Goal: Task Accomplishment & Management: Manage account settings

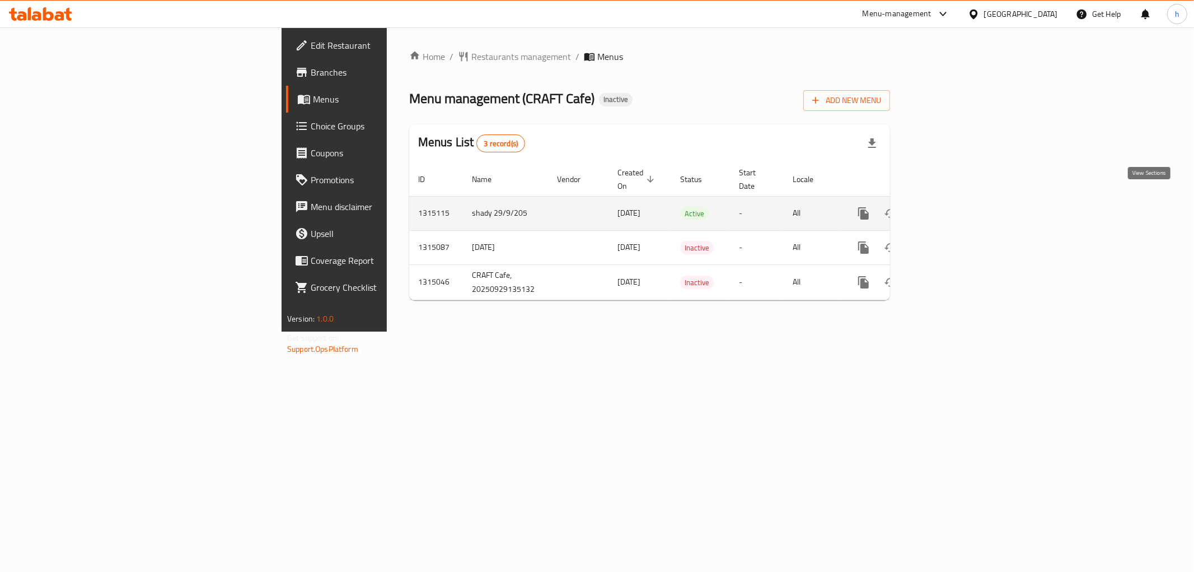
click at [958, 200] on link "enhanced table" at bounding box center [944, 213] width 27 height 27
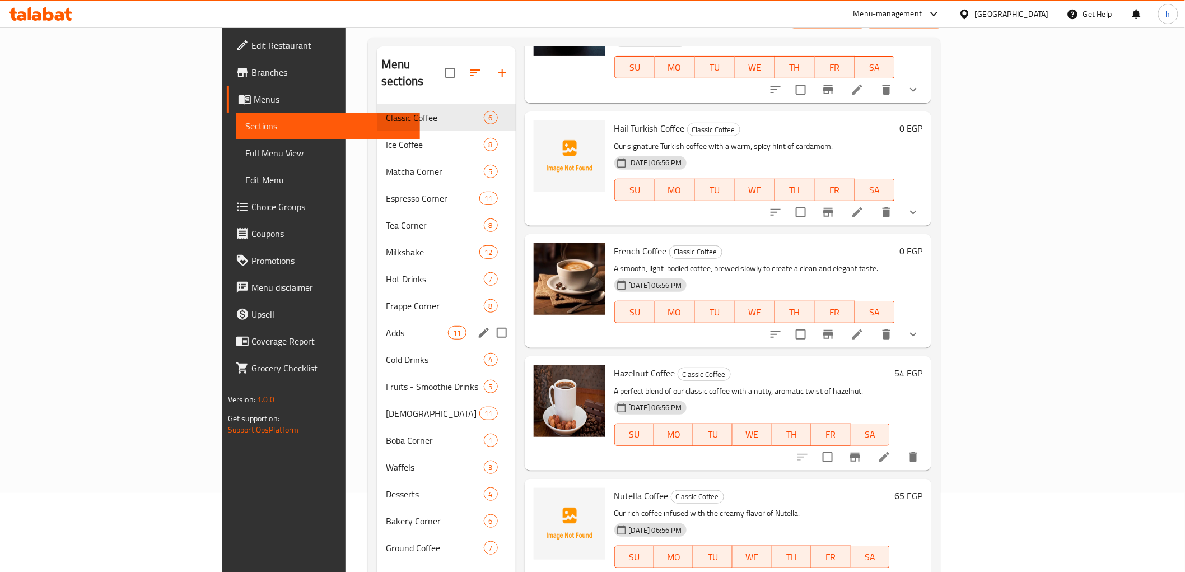
scroll to position [157, 0]
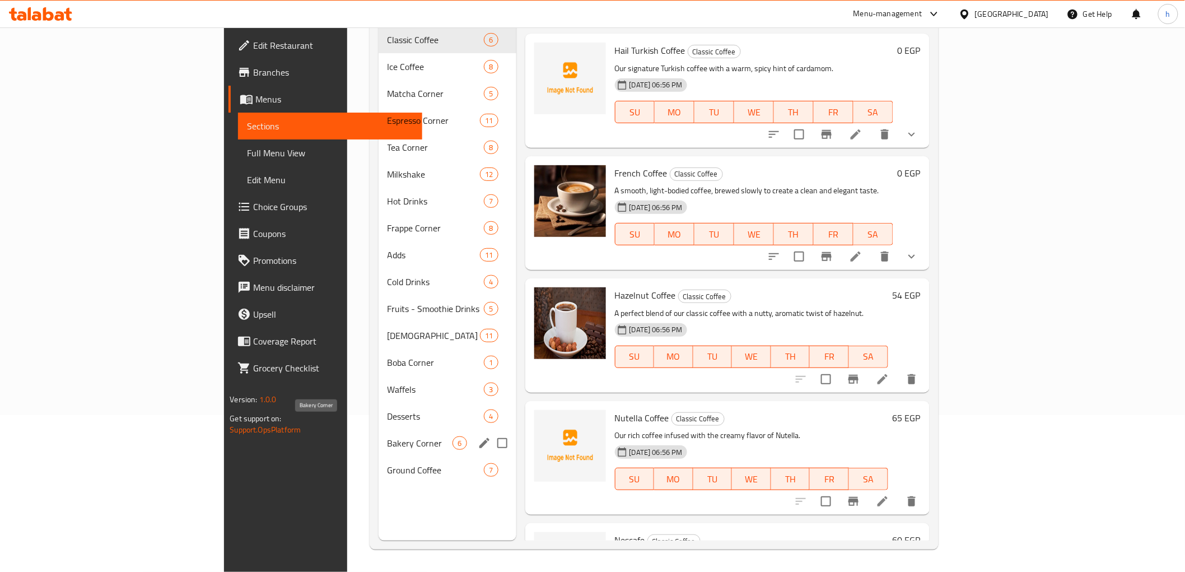
click at [390, 436] on span "Bakery Corner" at bounding box center [420, 442] width 66 height 13
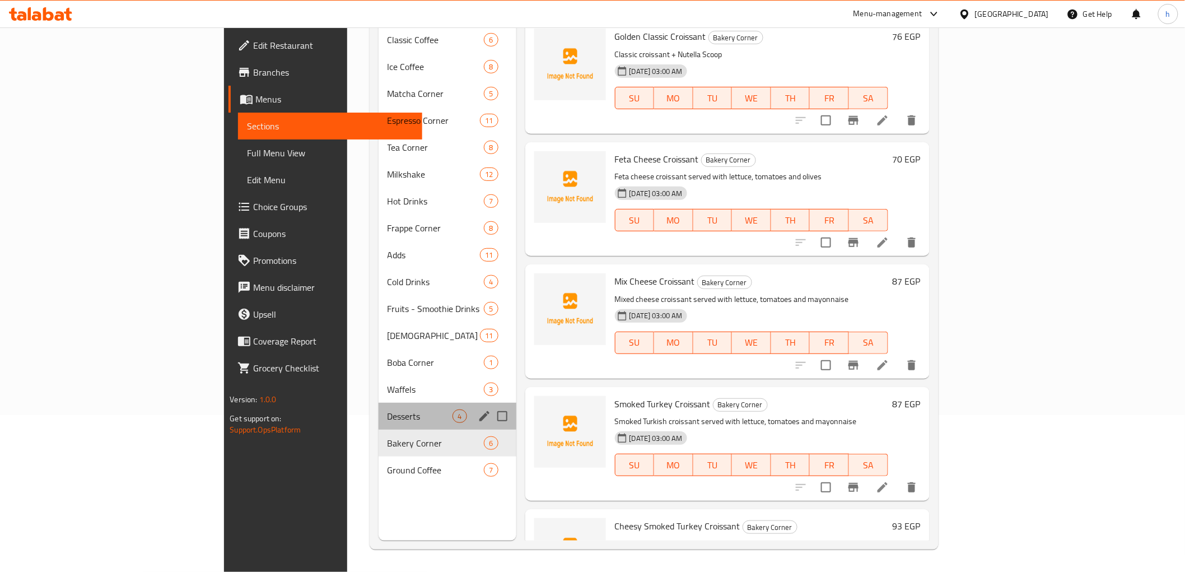
click at [378, 403] on div "Desserts 4" at bounding box center [447, 416] width 138 height 27
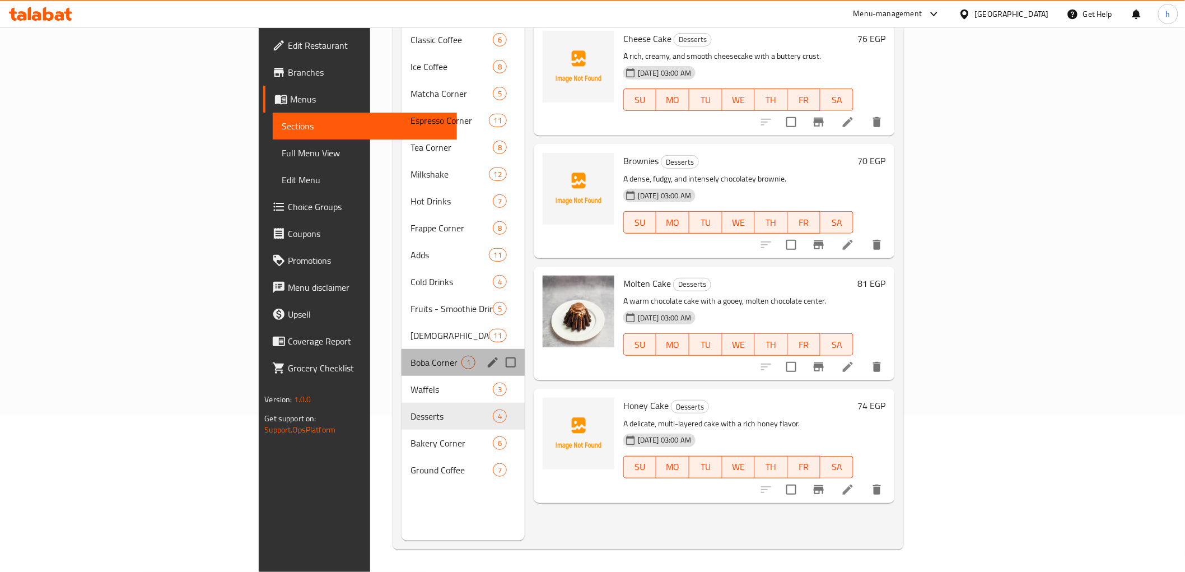
click at [401, 357] on div "Boba Corner 1" at bounding box center [462, 362] width 123 height 27
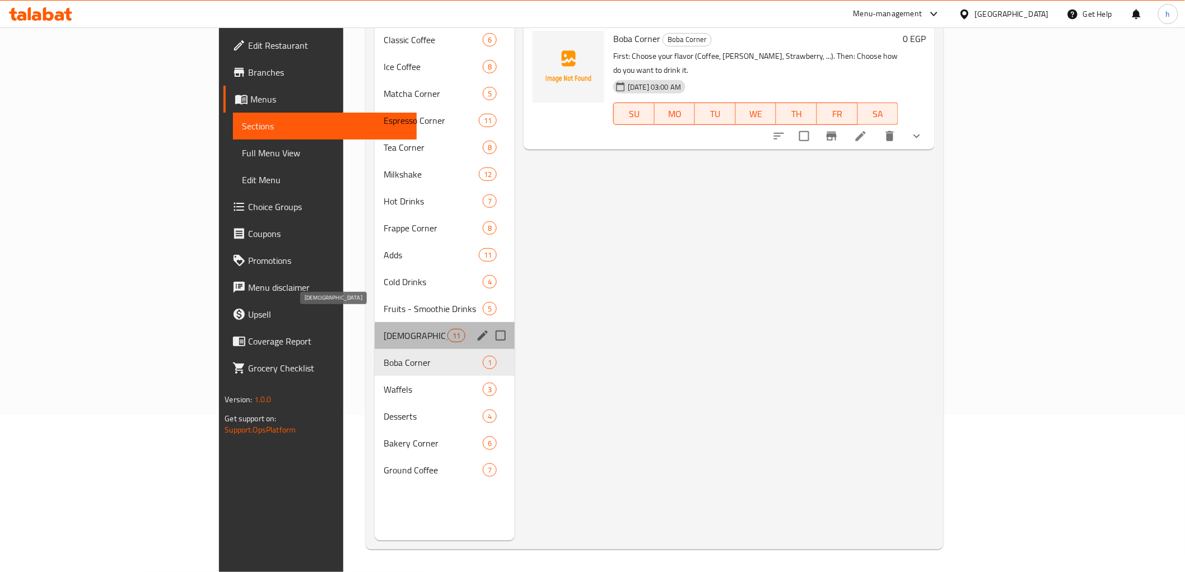
click at [384, 329] on span "[DEMOGRAPHIC_DATA]" at bounding box center [416, 335] width 64 height 13
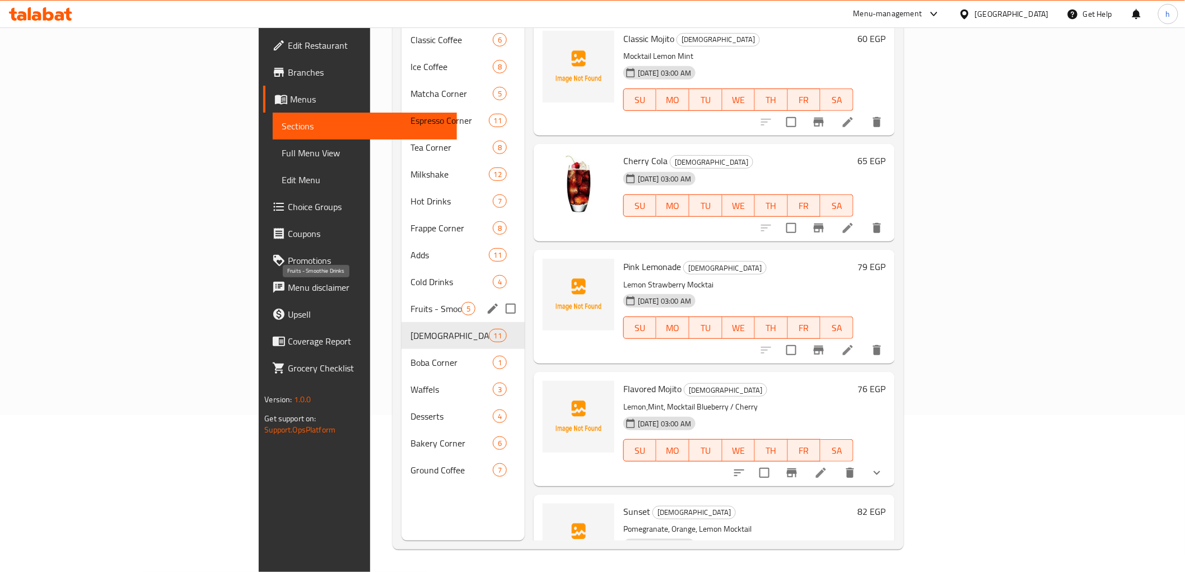
click at [410, 302] on span "Fruits - Smoothie Drinks" at bounding box center [435, 308] width 51 height 13
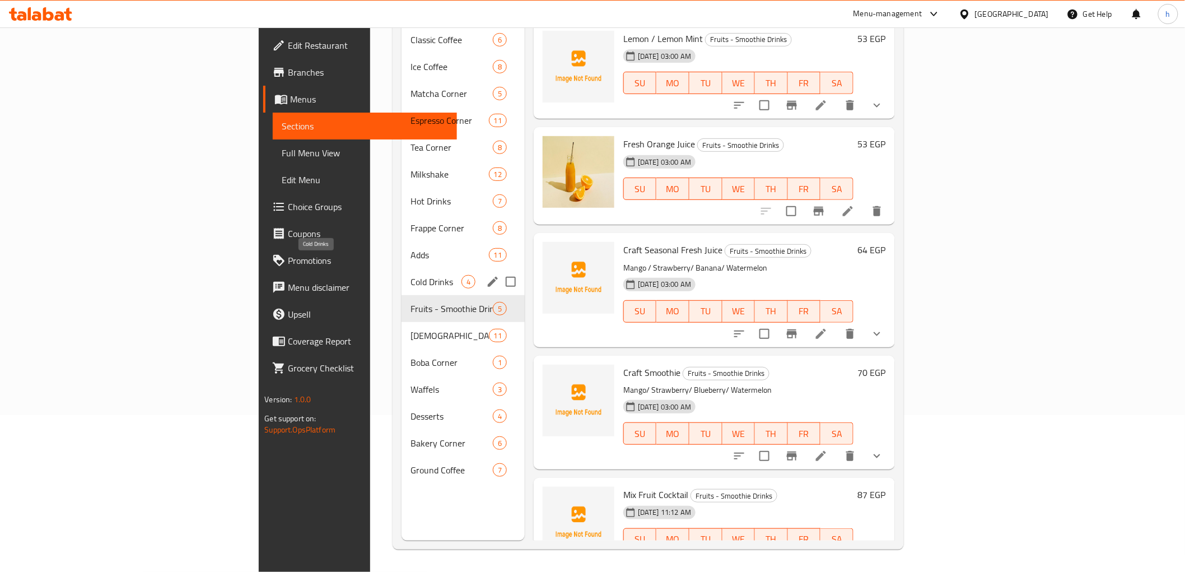
click at [410, 275] on span "Cold Drinks" at bounding box center [435, 281] width 51 height 13
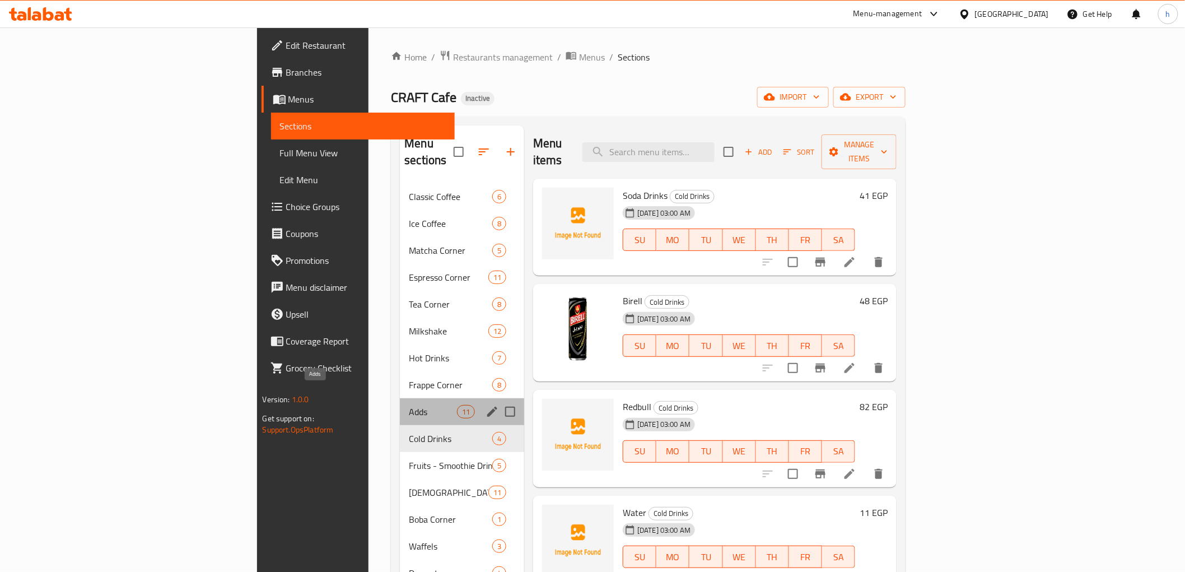
click at [409, 405] on span "Adds" at bounding box center [433, 411] width 48 height 13
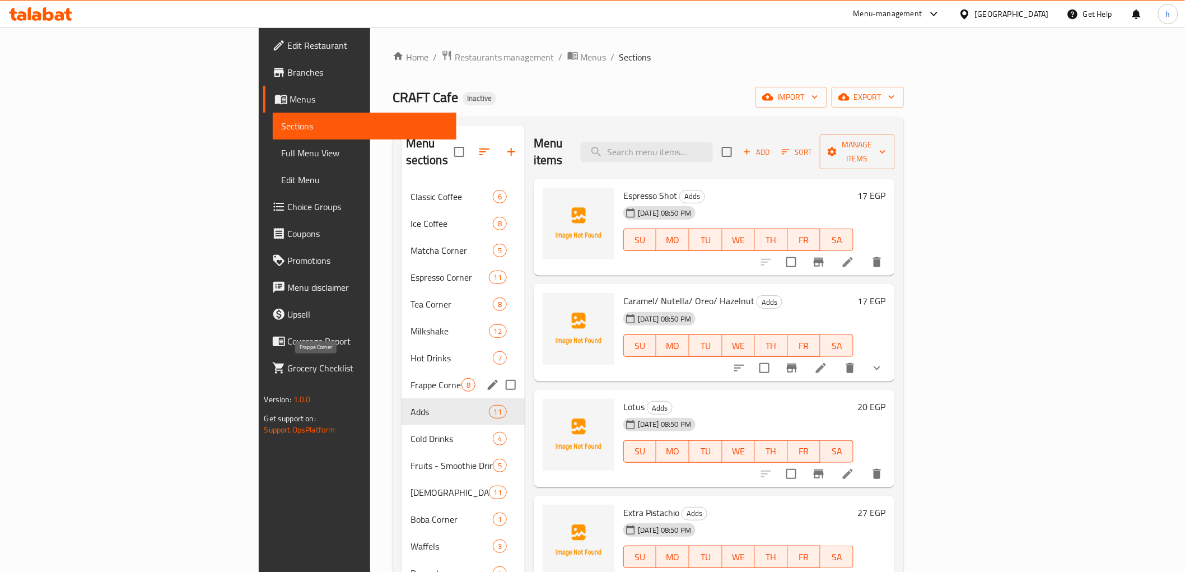
click at [410, 378] on span "Frappe Corner" at bounding box center [435, 384] width 51 height 13
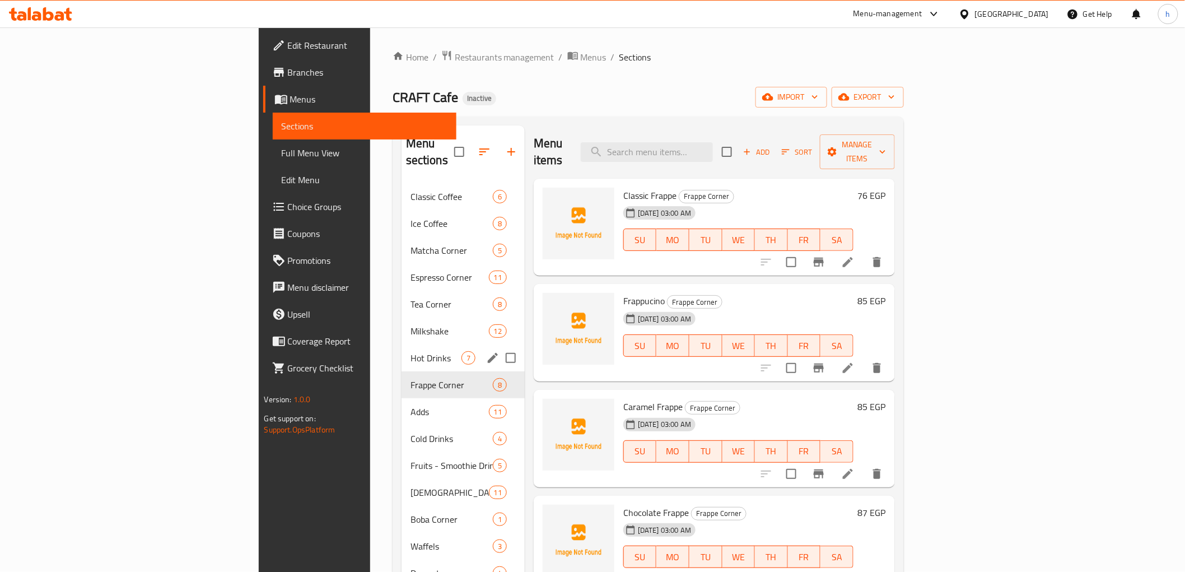
click at [401, 344] on div "Hot Drinks 7" at bounding box center [462, 357] width 123 height 27
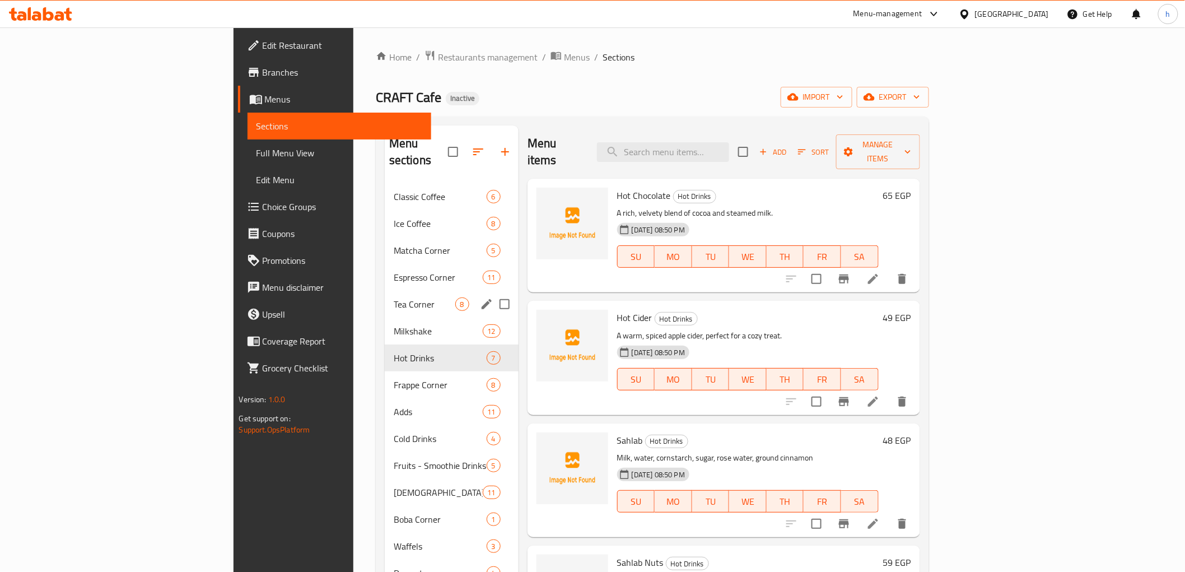
click at [385, 299] on div "Tea Corner 8" at bounding box center [452, 304] width 134 height 27
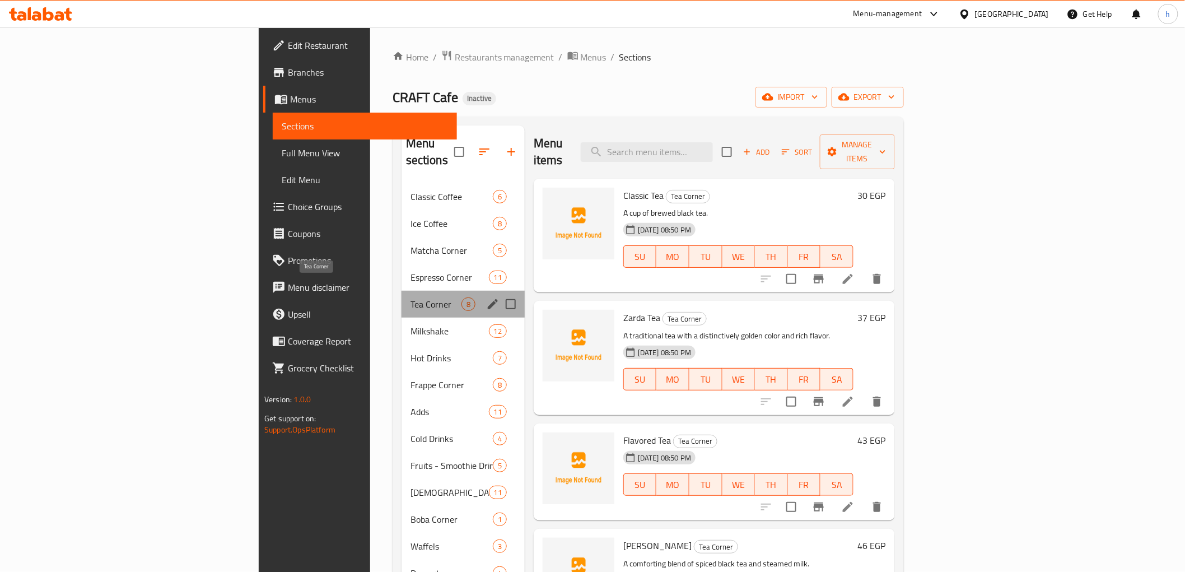
click at [410, 297] on span "Tea Corner" at bounding box center [435, 303] width 51 height 13
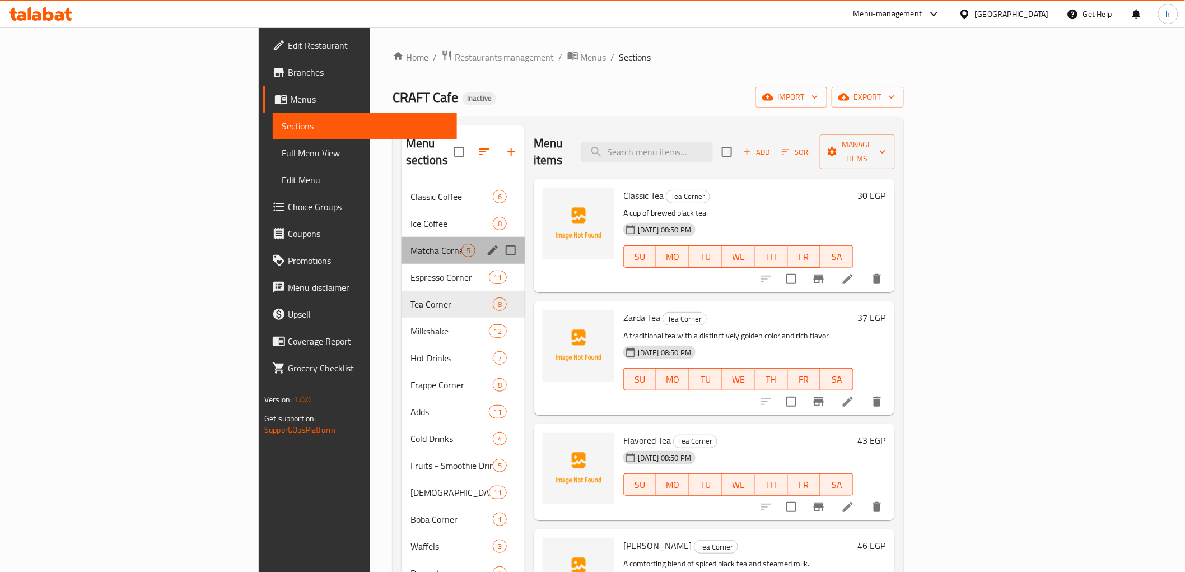
click at [401, 242] on div "Matcha Corner 5" at bounding box center [462, 250] width 123 height 27
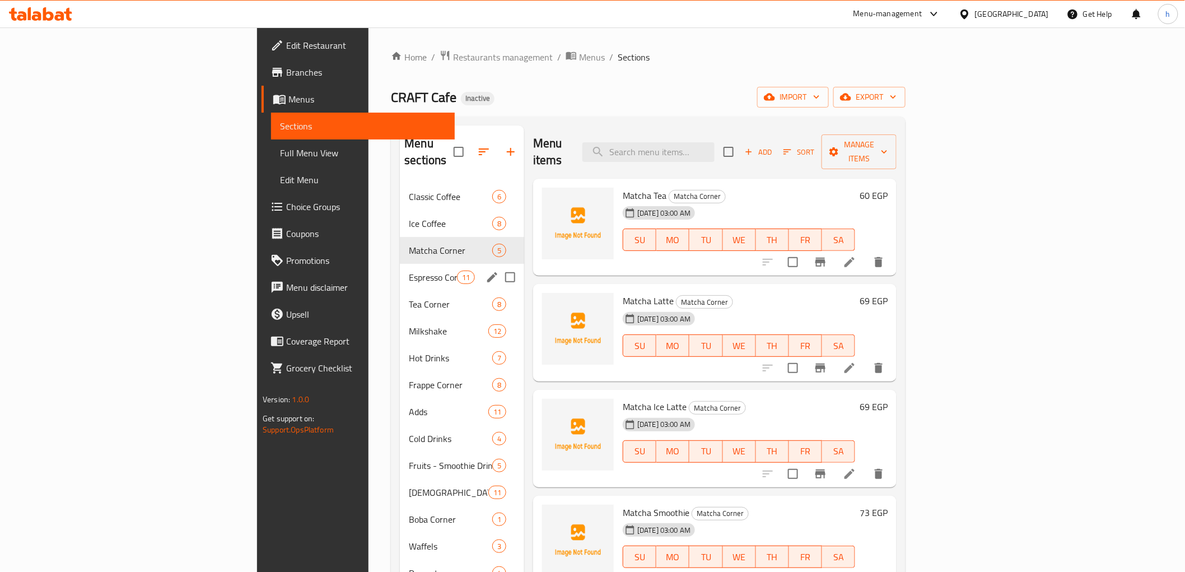
click at [409, 270] on span "Espresso Corner" at bounding box center [433, 276] width 48 height 13
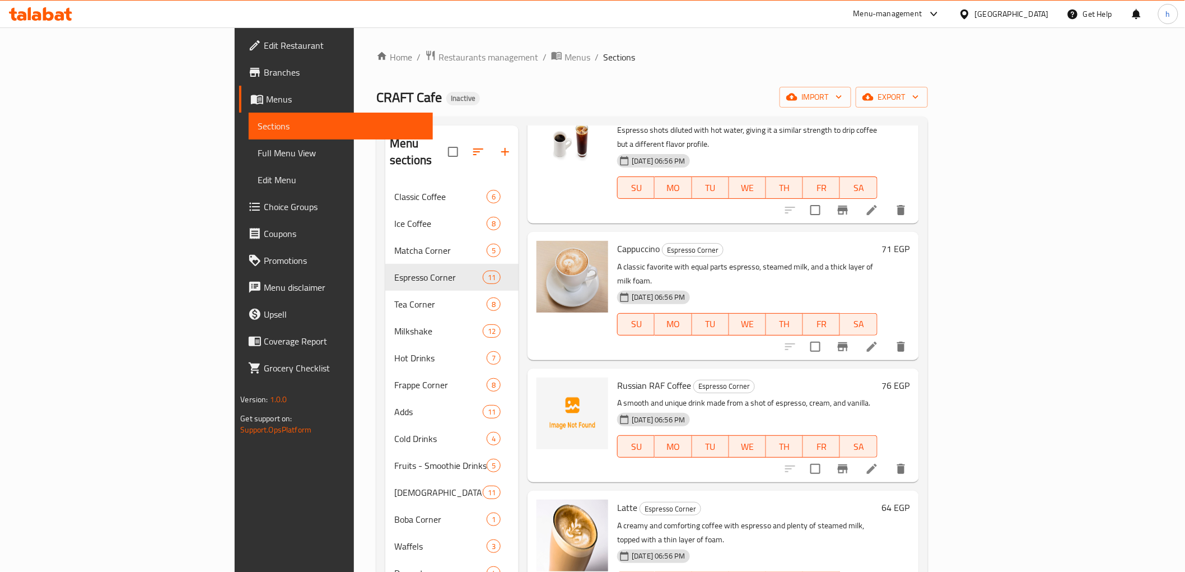
scroll to position [560, 0]
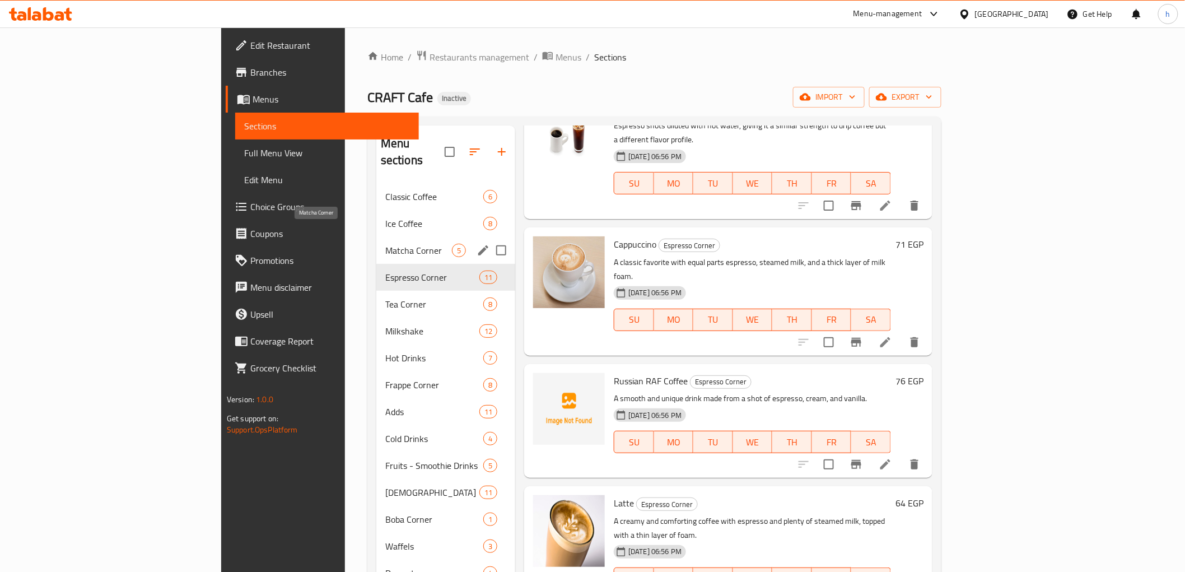
click at [385, 244] on span "Matcha Corner" at bounding box center [418, 250] width 67 height 13
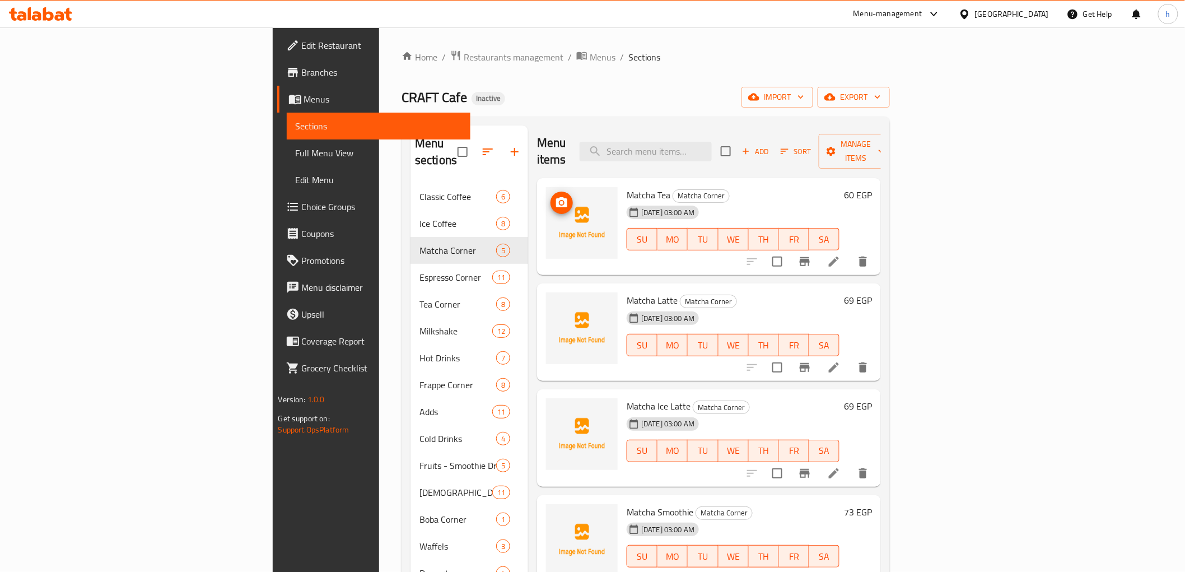
scroll to position [157, 0]
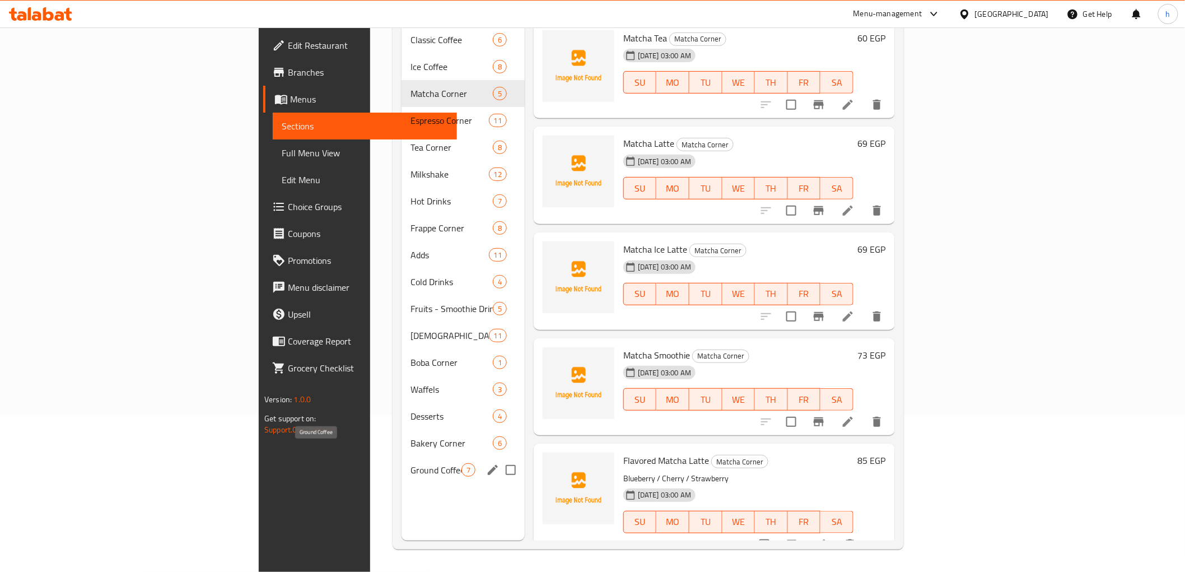
click at [410, 463] on span "Ground Coffee" at bounding box center [435, 469] width 51 height 13
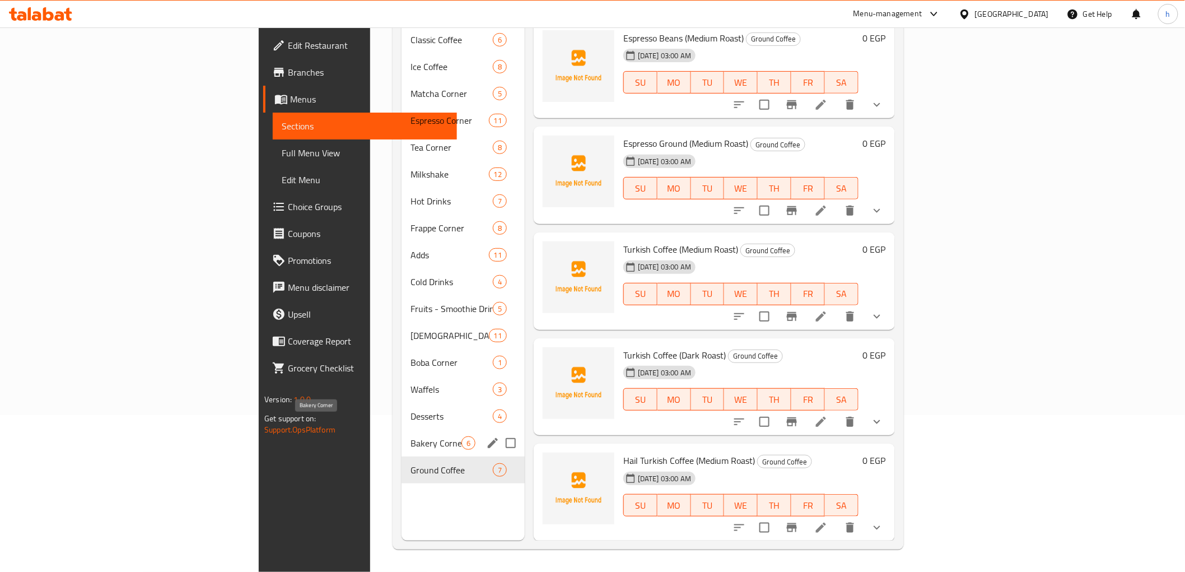
click at [410, 436] on span "Bakery Corner" at bounding box center [435, 442] width 51 height 13
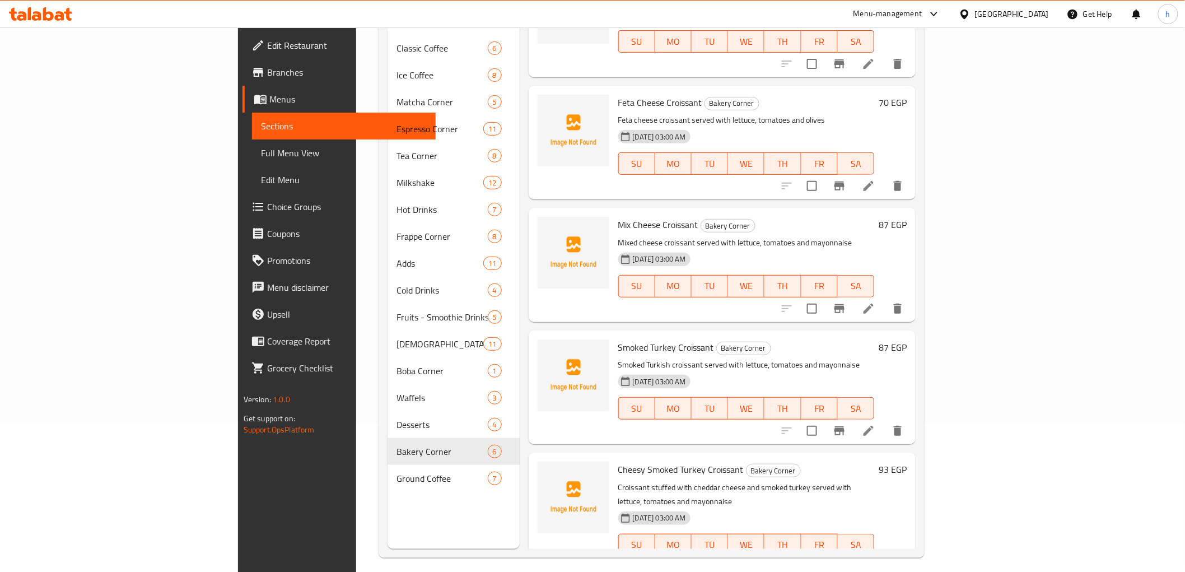
scroll to position [157, 0]
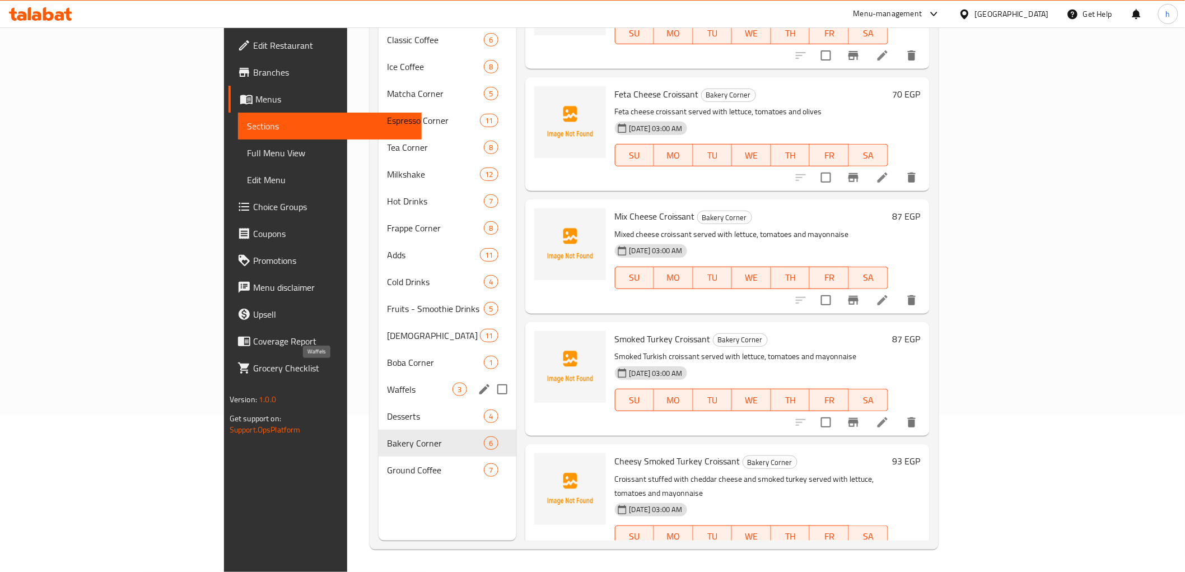
click at [387, 382] on span "Waffels" at bounding box center [420, 388] width 66 height 13
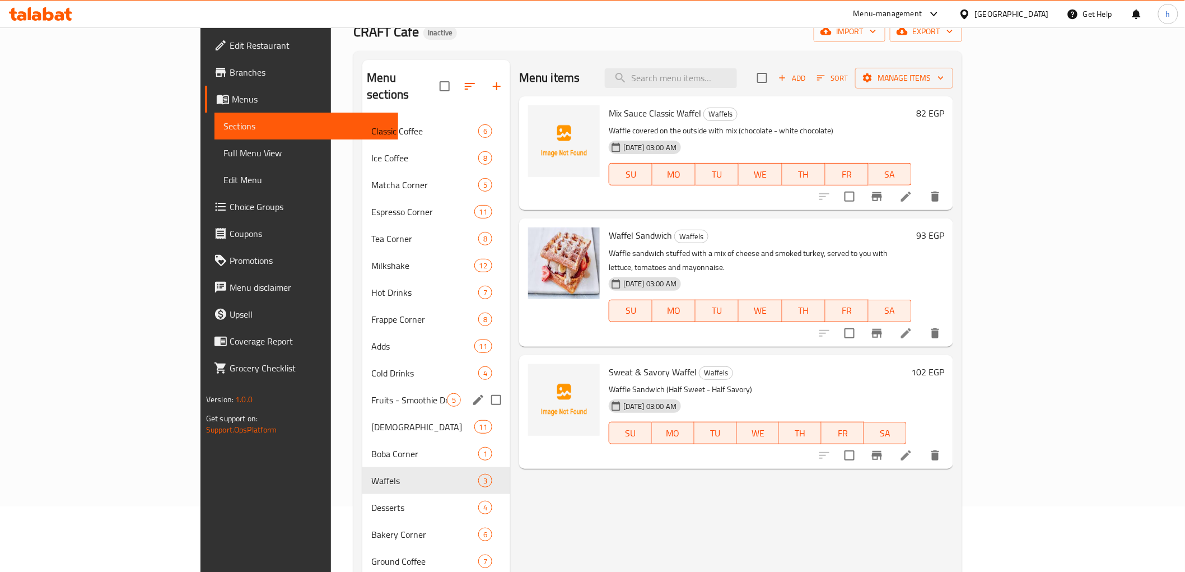
scroll to position [124, 0]
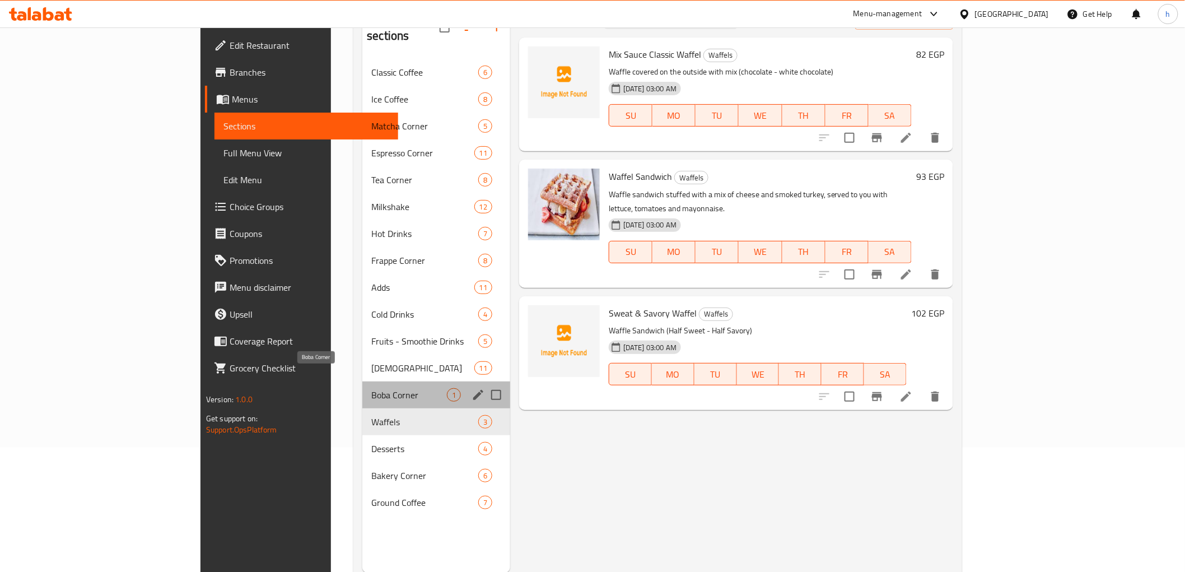
click at [371, 388] on span "Boba Corner" at bounding box center [409, 394] width 76 height 13
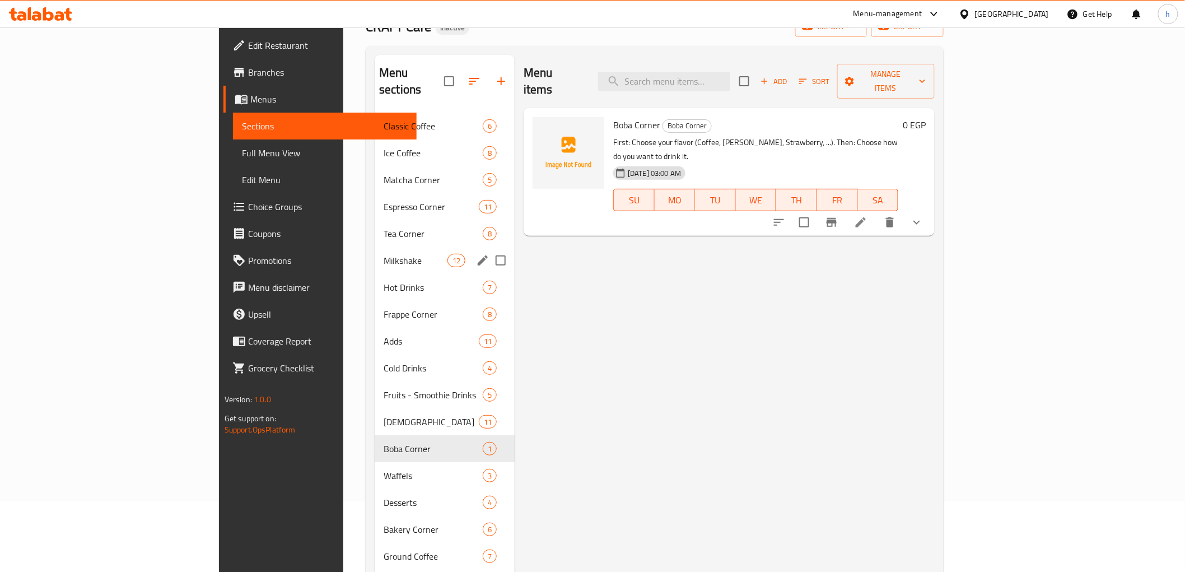
scroll to position [157, 0]
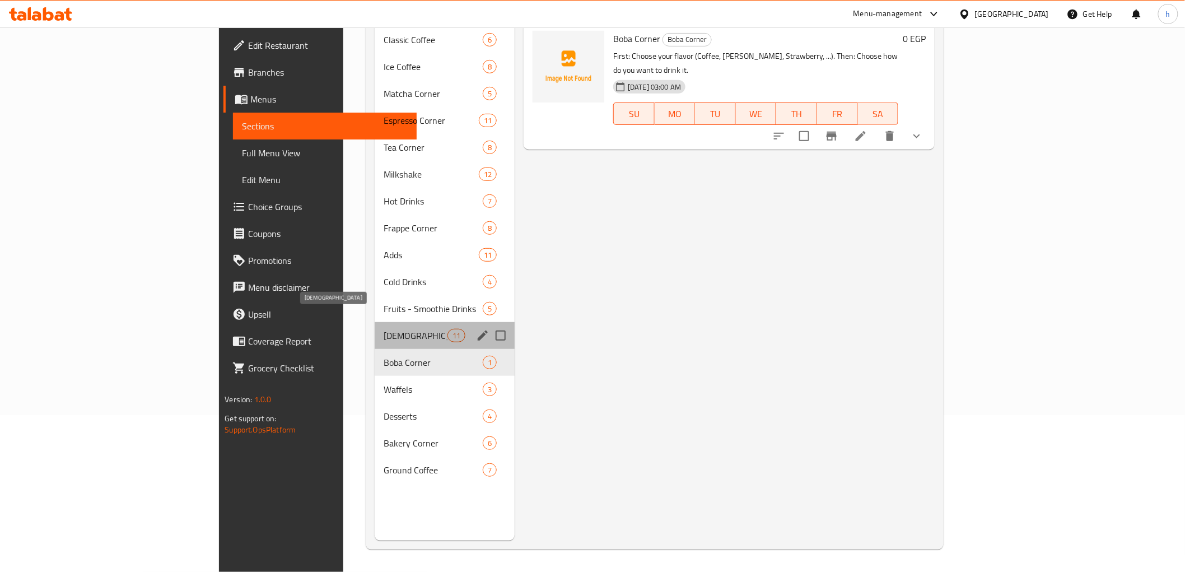
click at [384, 329] on span "[DEMOGRAPHIC_DATA]" at bounding box center [416, 335] width 64 height 13
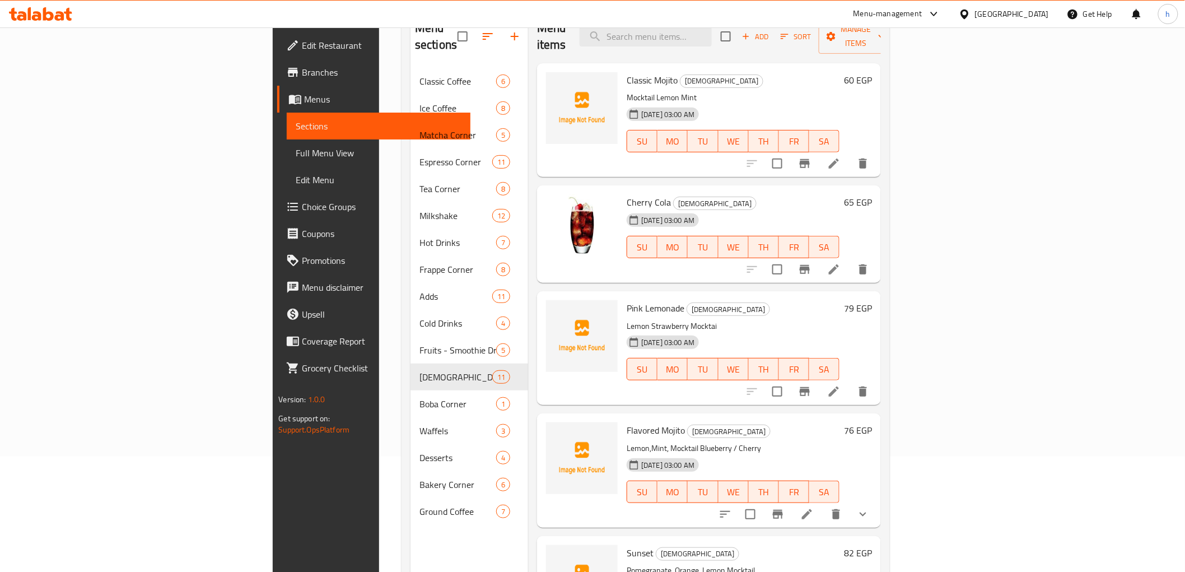
scroll to position [94, 0]
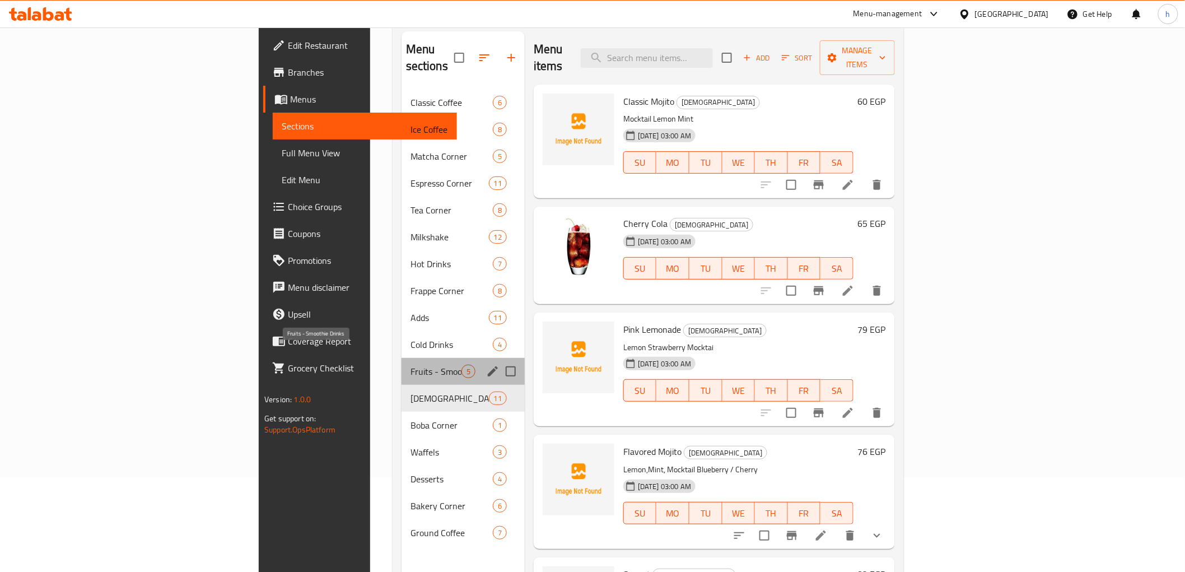
click at [410, 364] on span "Fruits - Smoothie Drinks" at bounding box center [435, 370] width 51 height 13
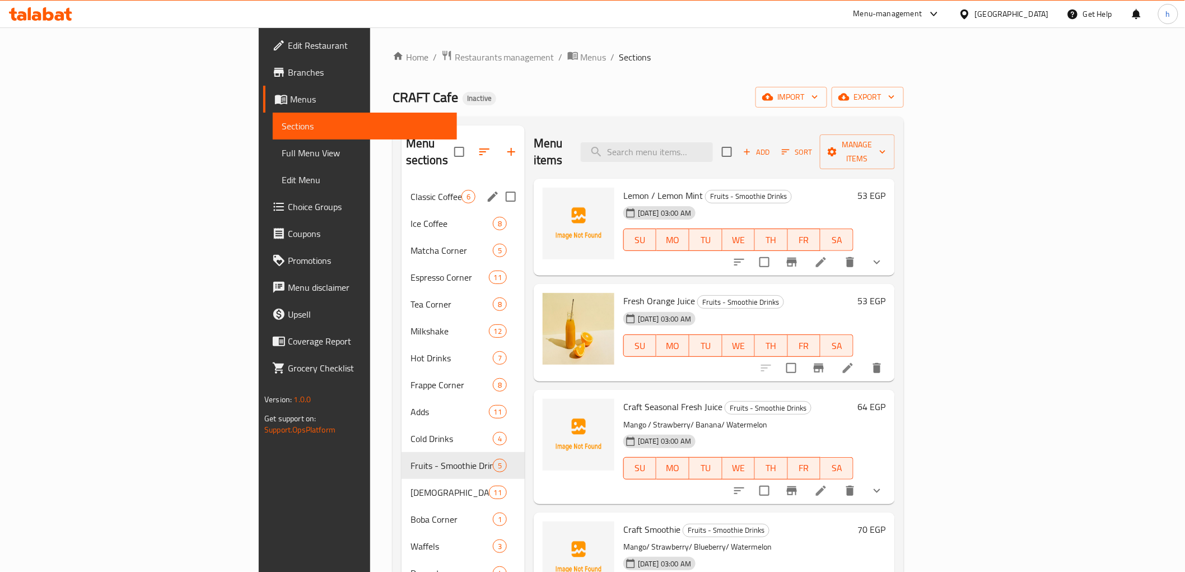
click at [410, 190] on span "Classic Coffee" at bounding box center [435, 196] width 51 height 13
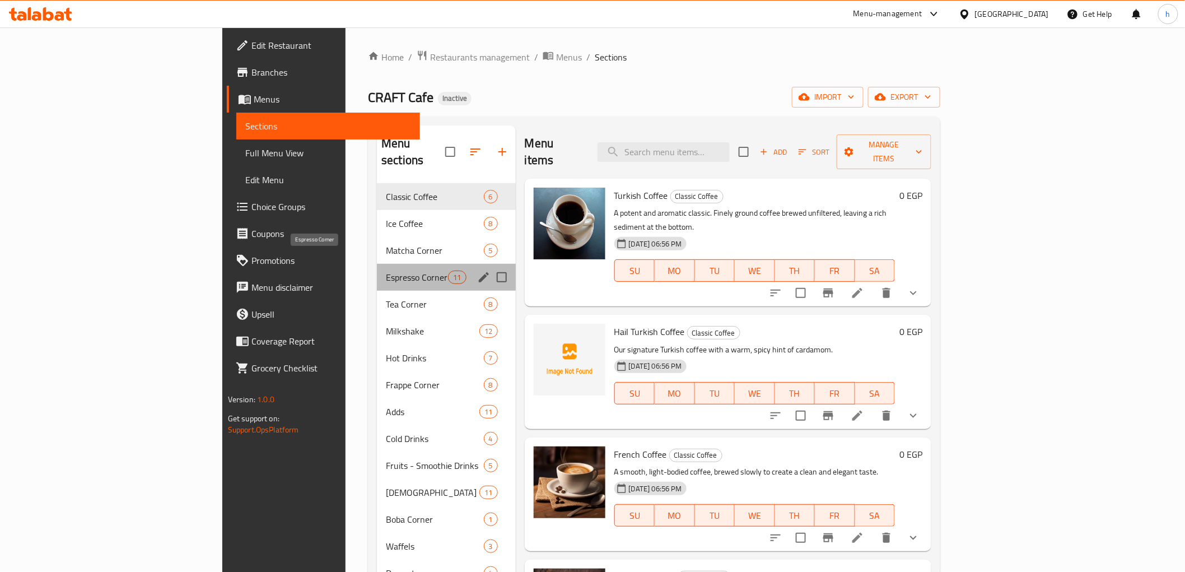
click at [386, 270] on span "Espresso Corner" at bounding box center [417, 276] width 62 height 13
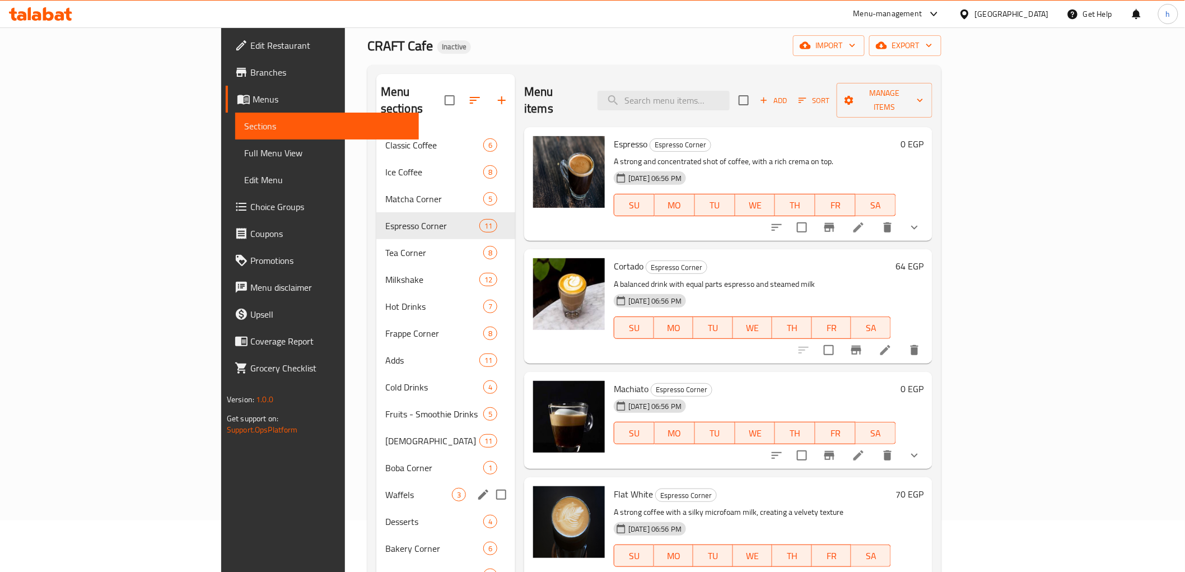
scroll to position [157, 0]
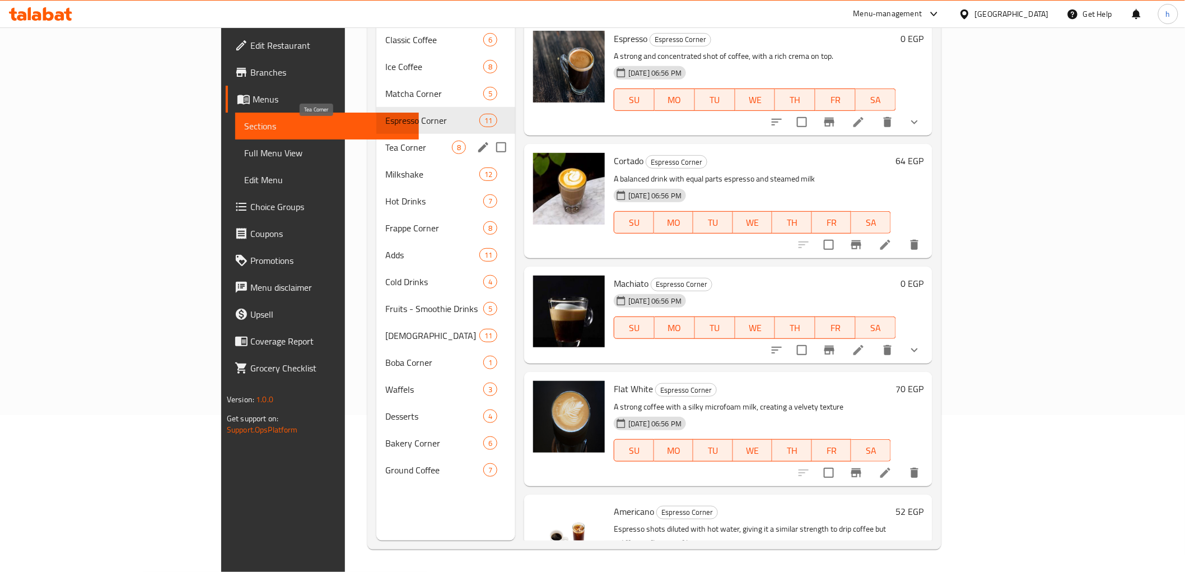
click at [385, 141] on span "Tea Corner" at bounding box center [418, 147] width 67 height 13
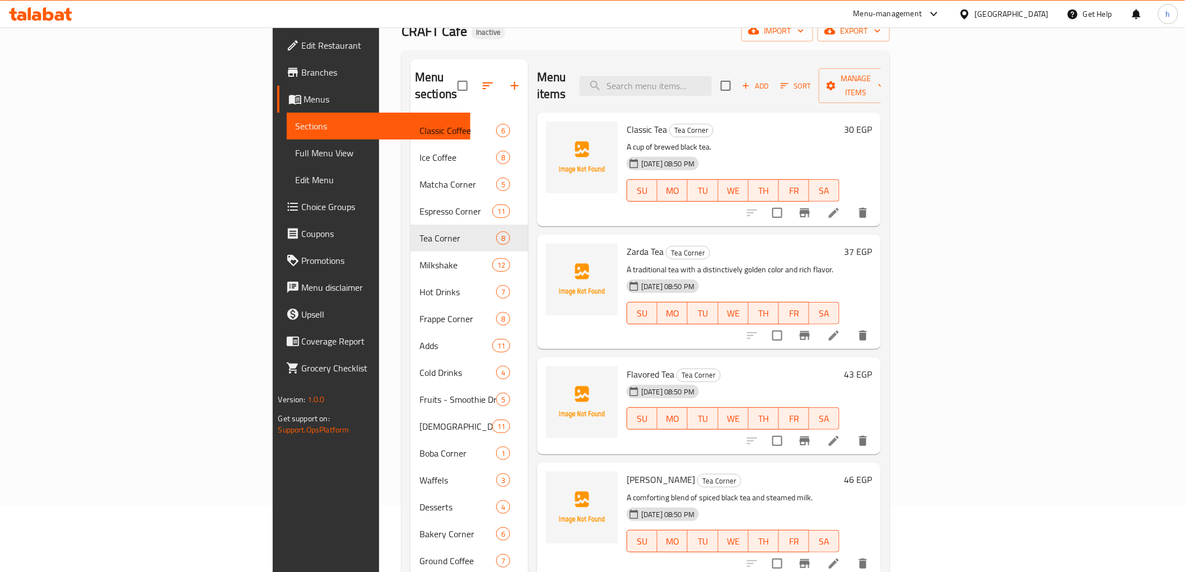
scroll to position [157, 0]
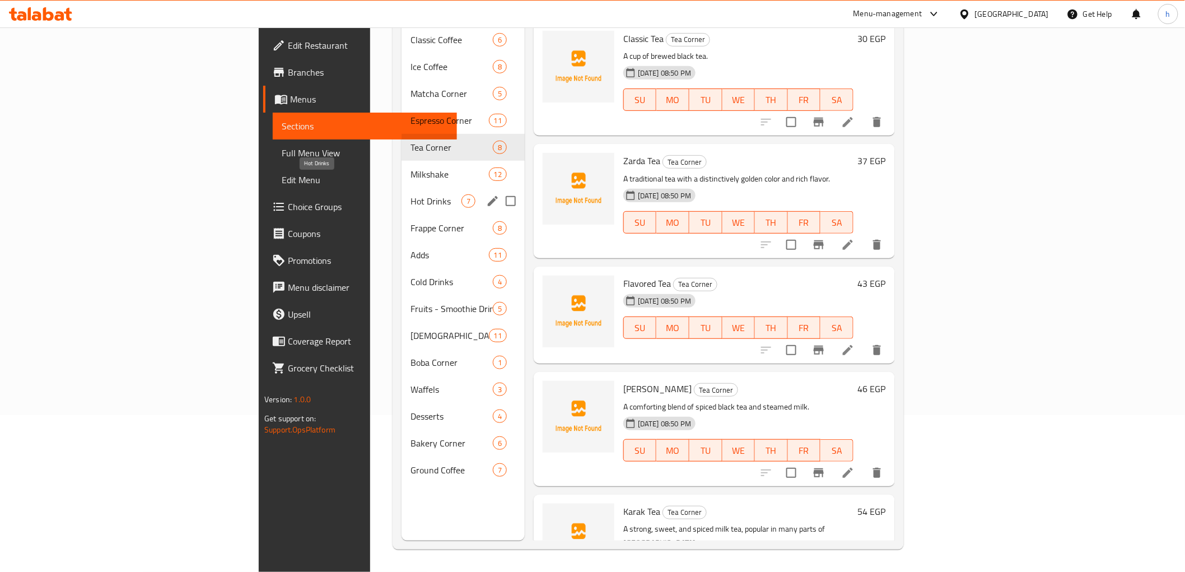
click at [410, 194] on span "Hot Drinks" at bounding box center [435, 200] width 51 height 13
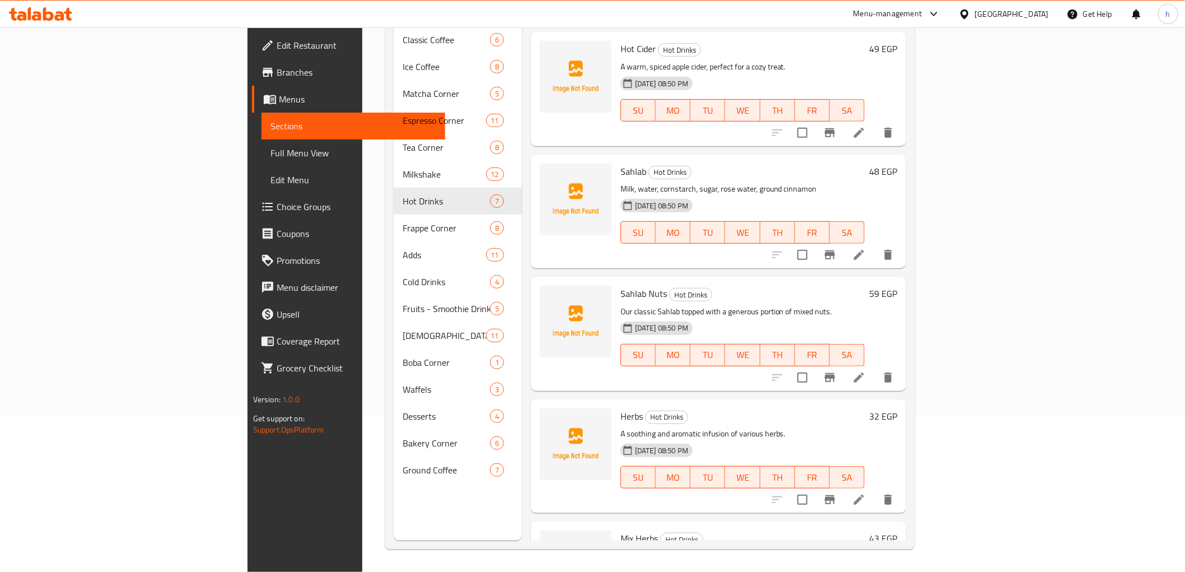
scroll to position [249, 0]
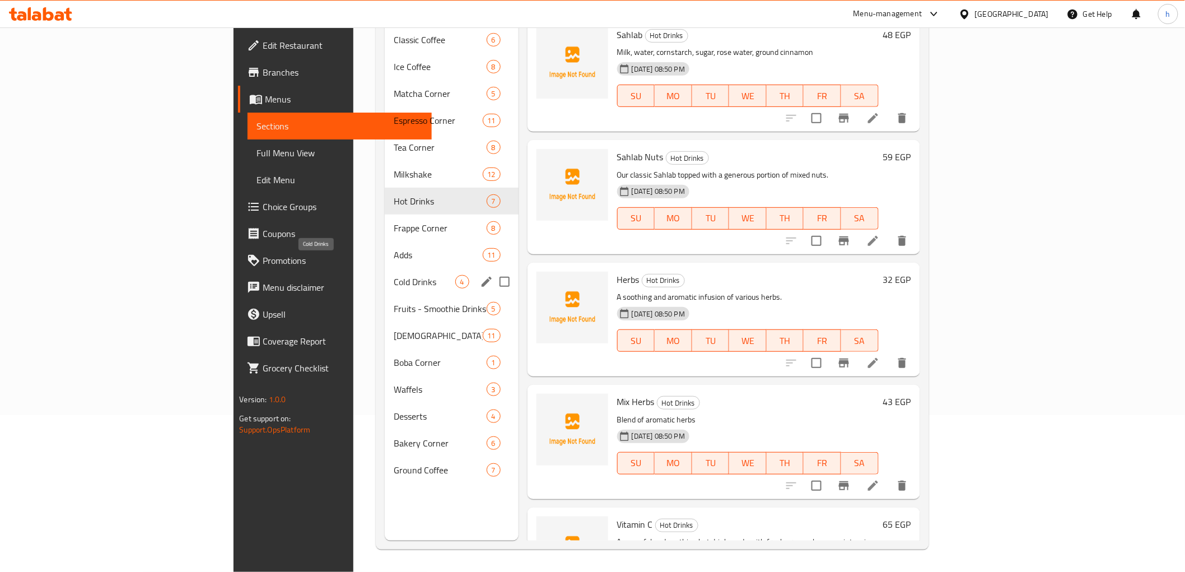
click at [394, 275] on span "Cold Drinks" at bounding box center [425, 281] width 62 height 13
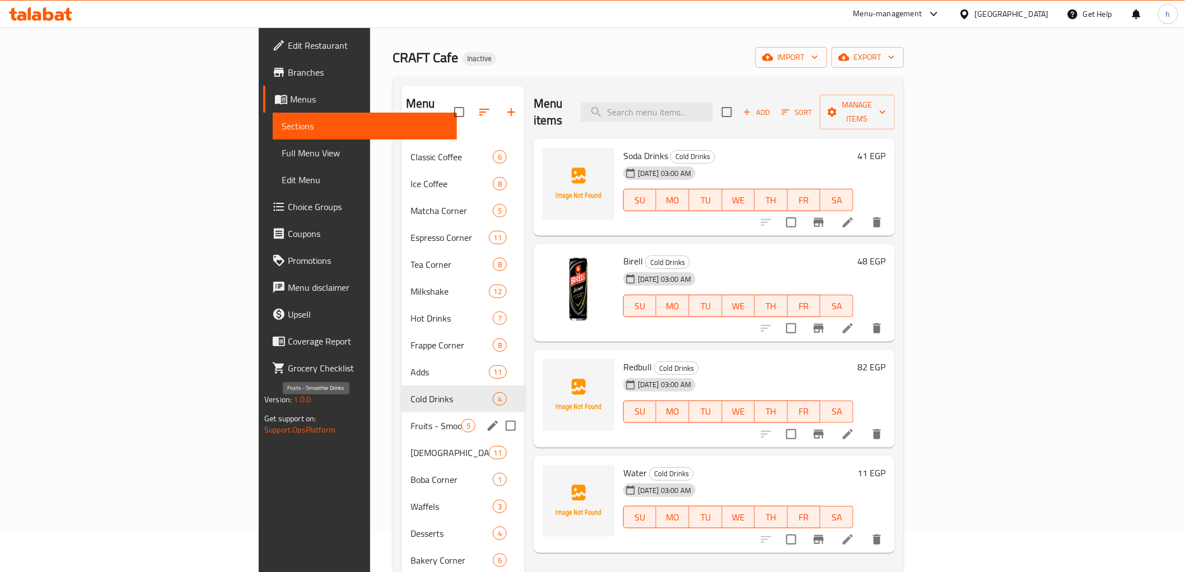
scroll to position [62, 0]
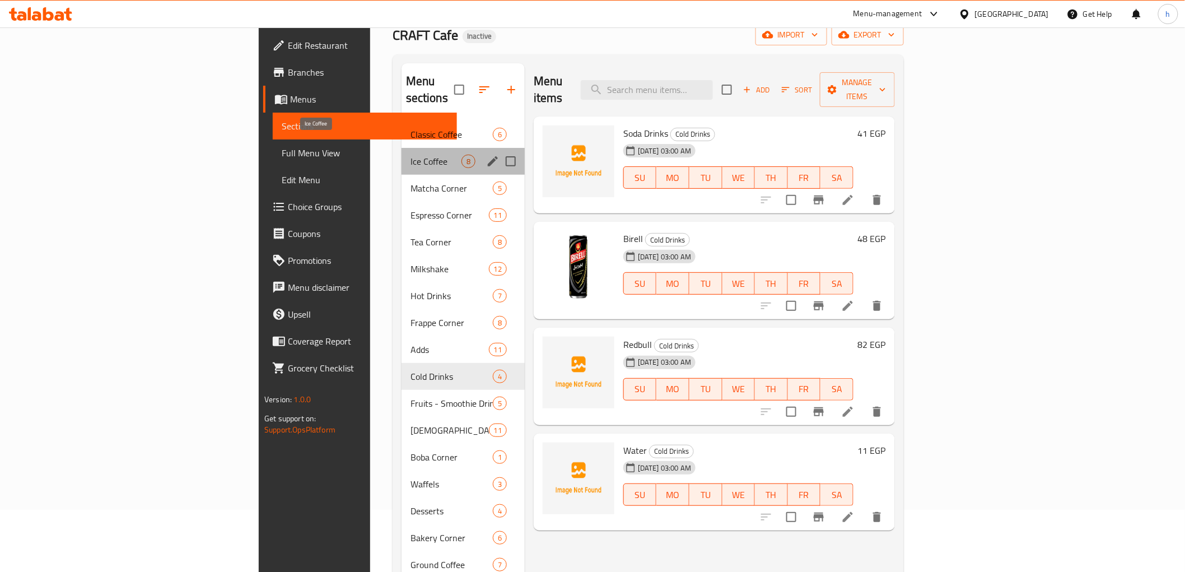
click at [410, 155] on span "Ice Coffee" at bounding box center [435, 161] width 51 height 13
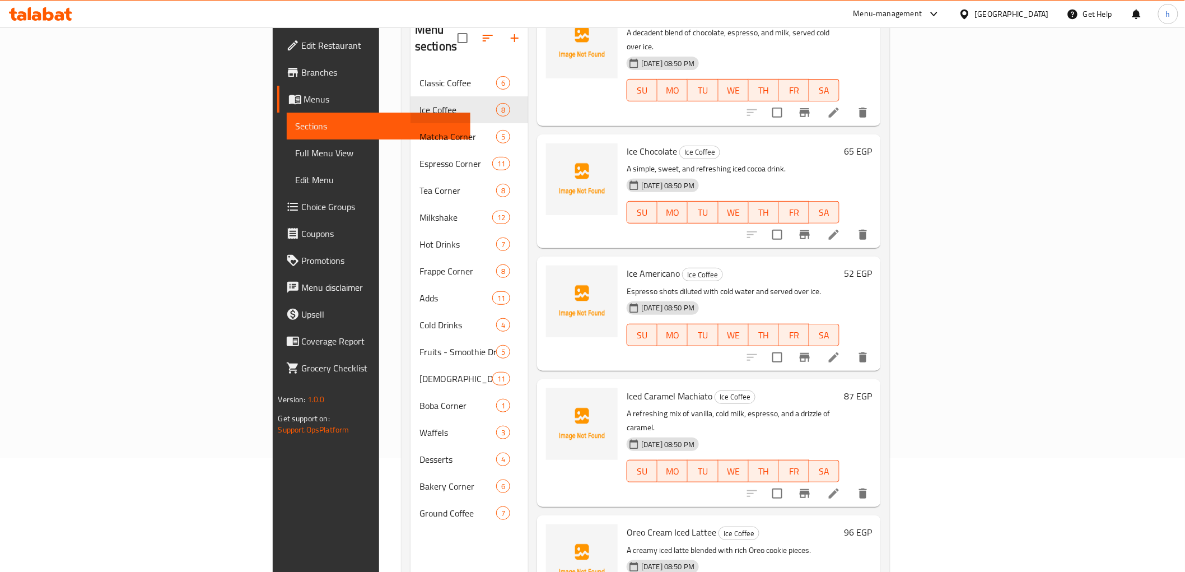
scroll to position [157, 0]
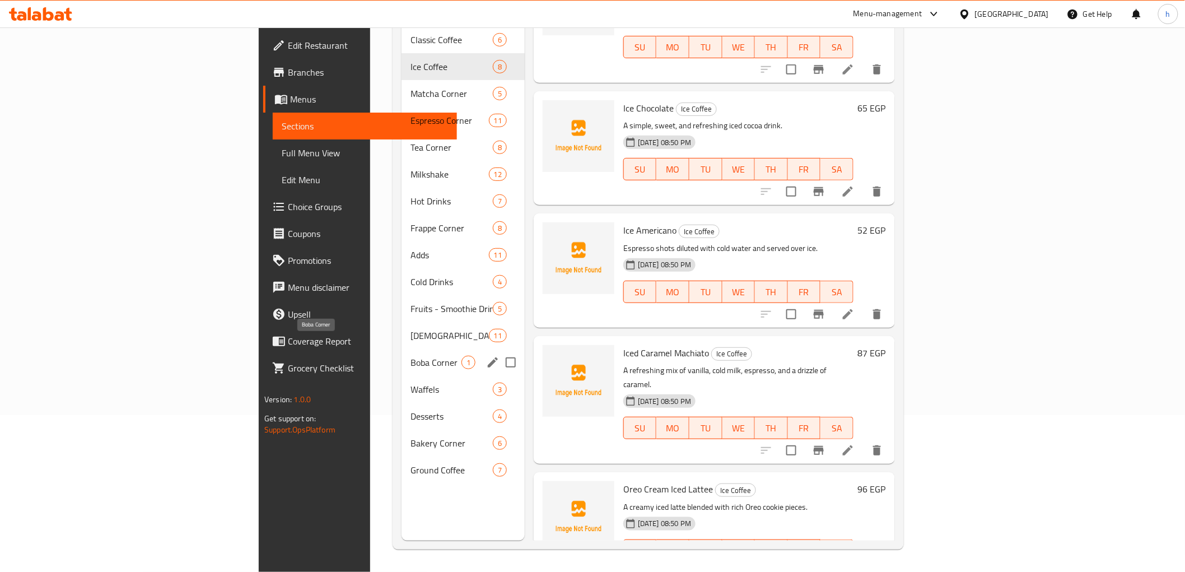
click at [410, 356] on span "Boba Corner" at bounding box center [435, 362] width 51 height 13
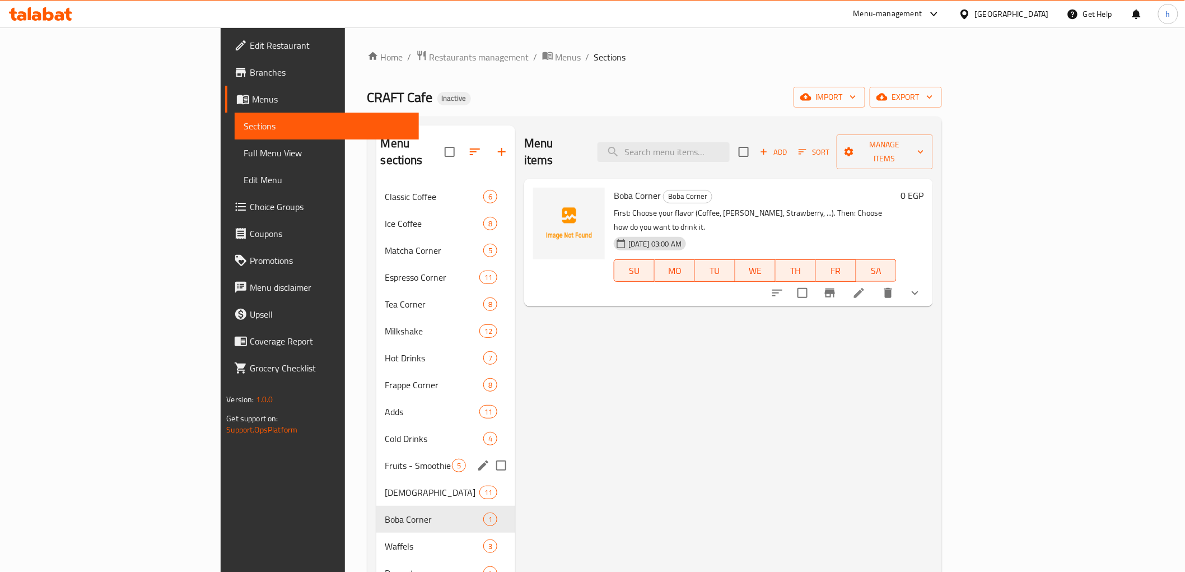
scroll to position [124, 0]
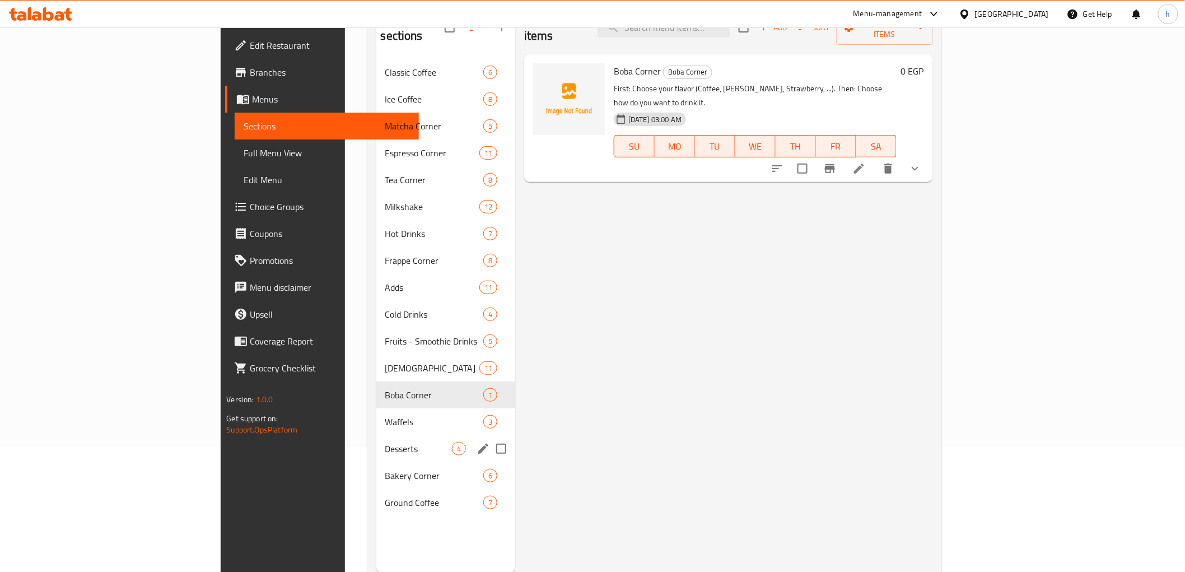
click at [385, 442] on span "Desserts" at bounding box center [418, 448] width 67 height 13
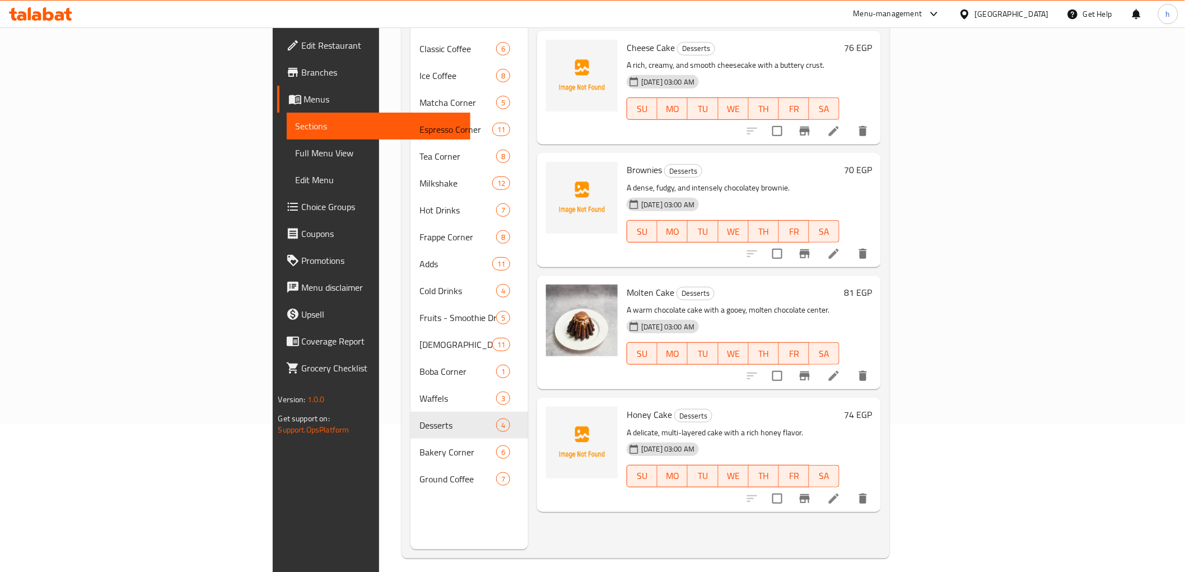
scroll to position [157, 0]
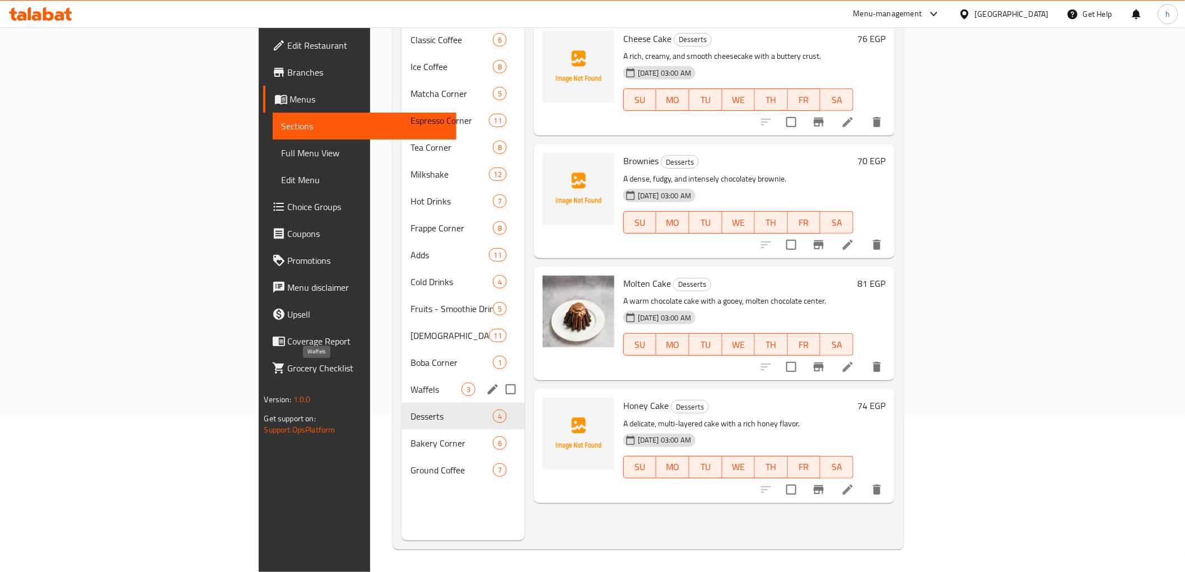
click at [410, 382] on span "Waffels" at bounding box center [435, 388] width 51 height 13
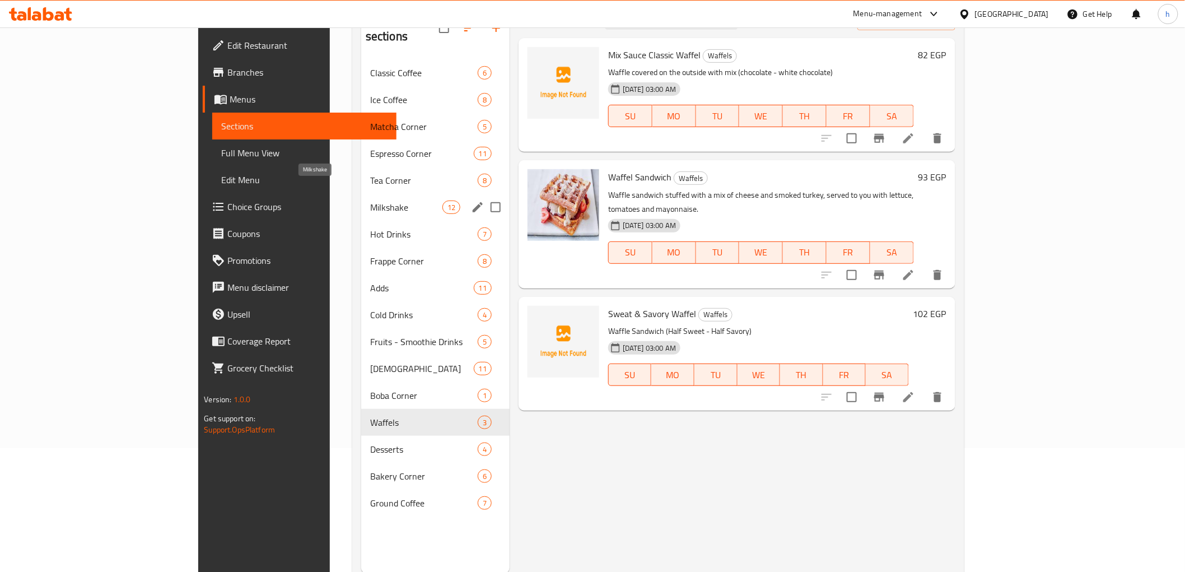
scroll to position [94, 0]
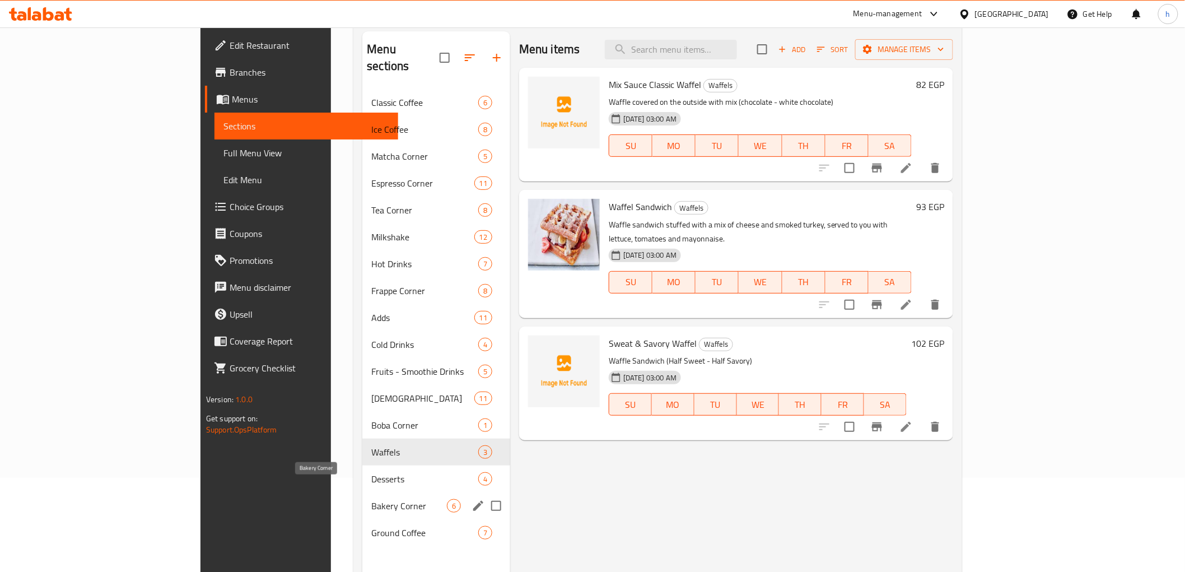
click at [371, 499] on span "Bakery Corner" at bounding box center [409, 505] width 76 height 13
